Goal: Information Seeking & Learning: Understand process/instructions

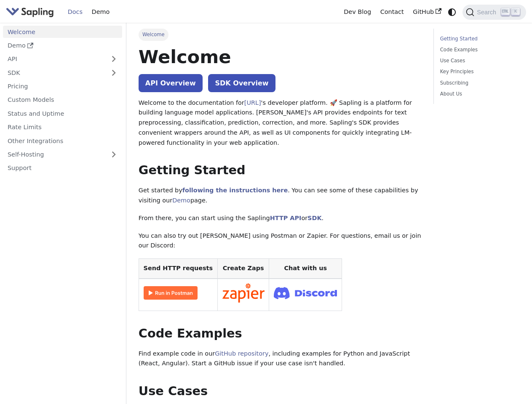
click at [452, 12] on icon "Switch between dark and light mode (currently system mode)" at bounding box center [452, 12] width 8 height 8
click at [494, 12] on span "Search" at bounding box center [487, 12] width 27 height 7
click at [113, 59] on button "Expand sidebar category 'API'" at bounding box center [113, 59] width 17 height 12
click at [113, 72] on button "Expand sidebar category 'SDK'" at bounding box center [113, 74] width 17 height 12
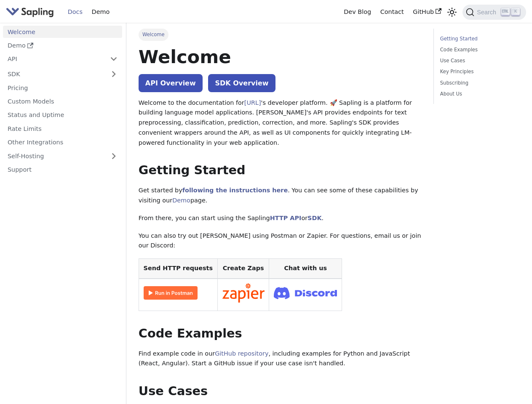
click at [62, 155] on link "Self-Hosting" at bounding box center [62, 156] width 119 height 12
